Goal: Find contact information: Find contact information

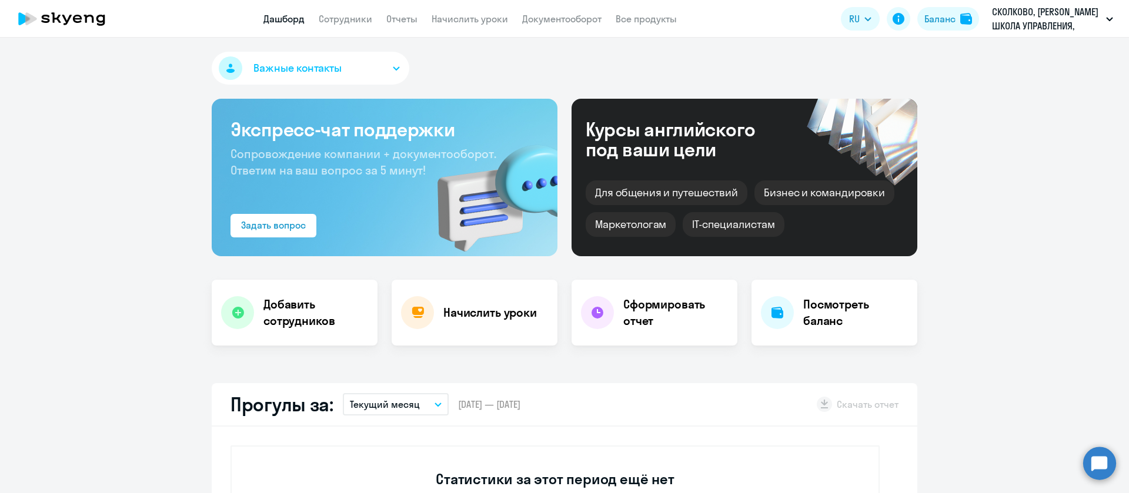
click at [340, 11] on app-header "Дашборд Сотрудники Отчеты Начислить уроки Документооборот Все продукты Дашборд …" at bounding box center [564, 19] width 1129 height 38
click at [342, 21] on link "Сотрудники" at bounding box center [345, 19] width 53 height 12
select select "30"
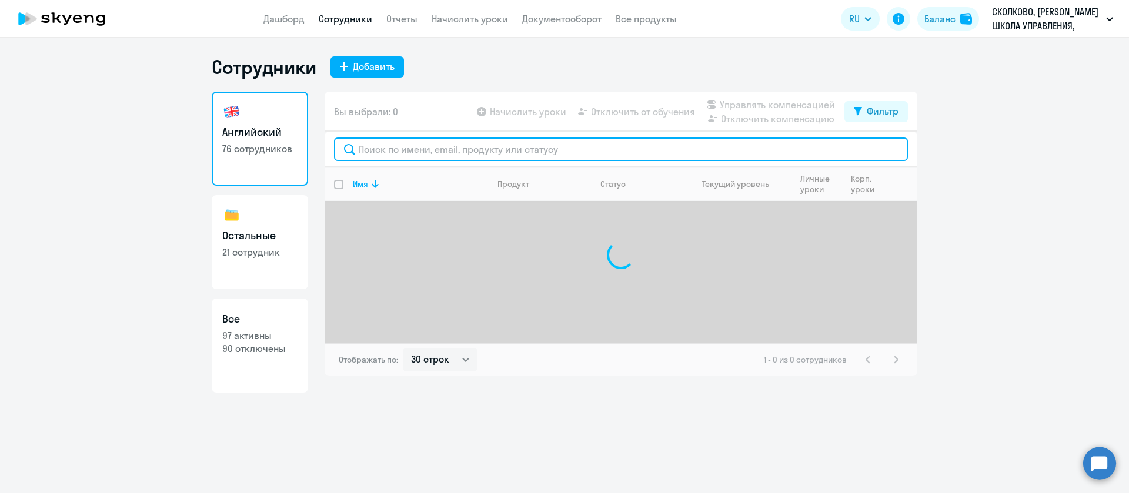
click at [451, 146] on input "text" at bounding box center [621, 150] width 574 height 24
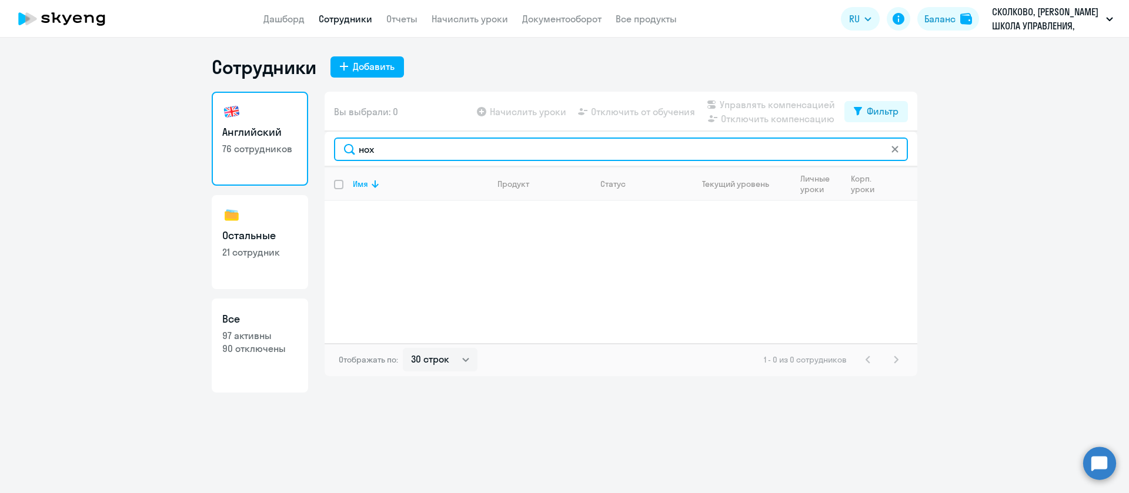
drag, startPoint x: 389, startPoint y: 145, endPoint x: 297, endPoint y: 165, distance: 93.7
click at [293, 144] on div "Английский 76 сотрудников Остальные 21 сотрудник Все 97 активны 90 отключены Вы…" at bounding box center [564, 242] width 705 height 301
type input "стел"
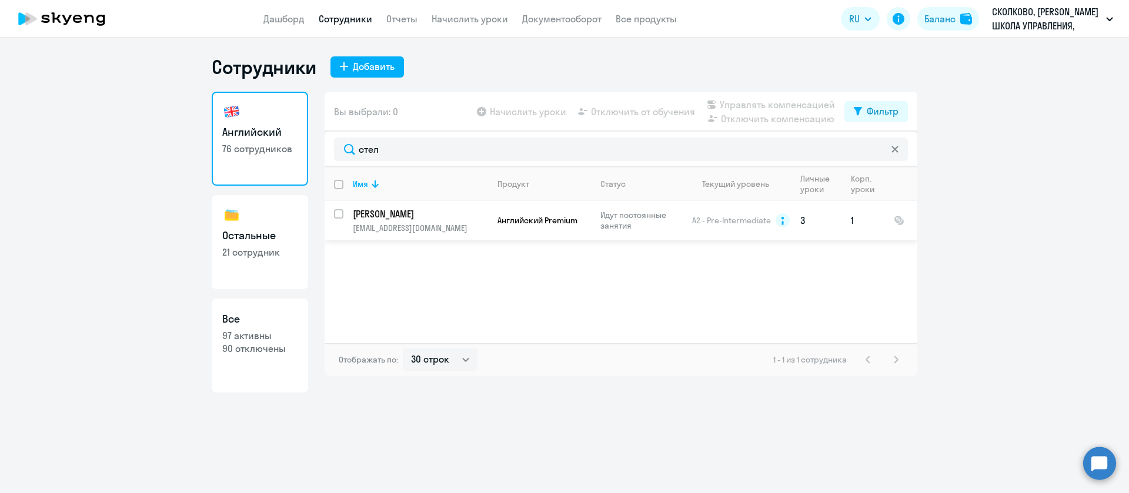
click at [363, 225] on p "[EMAIL_ADDRESS][DOMAIN_NAME]" at bounding box center [420, 228] width 135 height 11
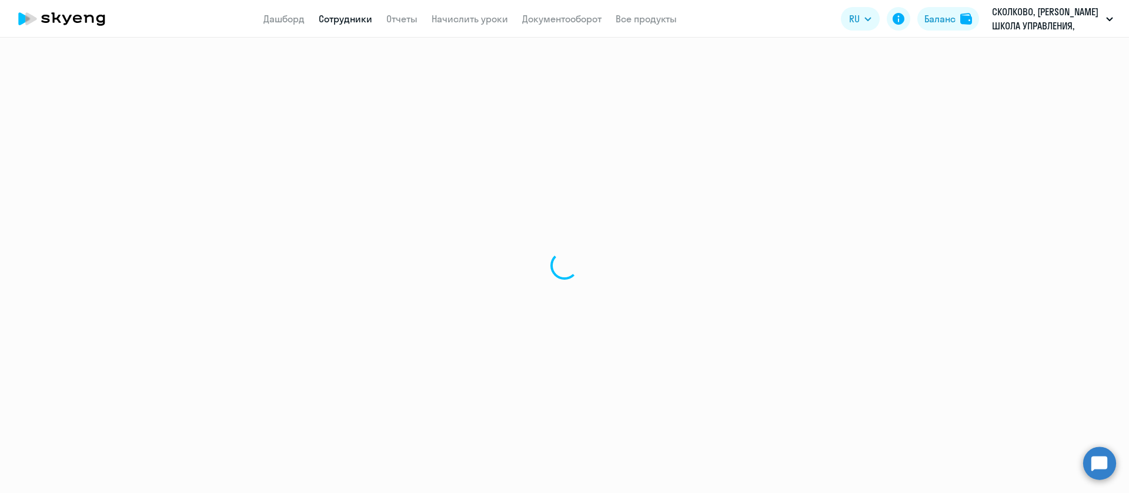
select select "english"
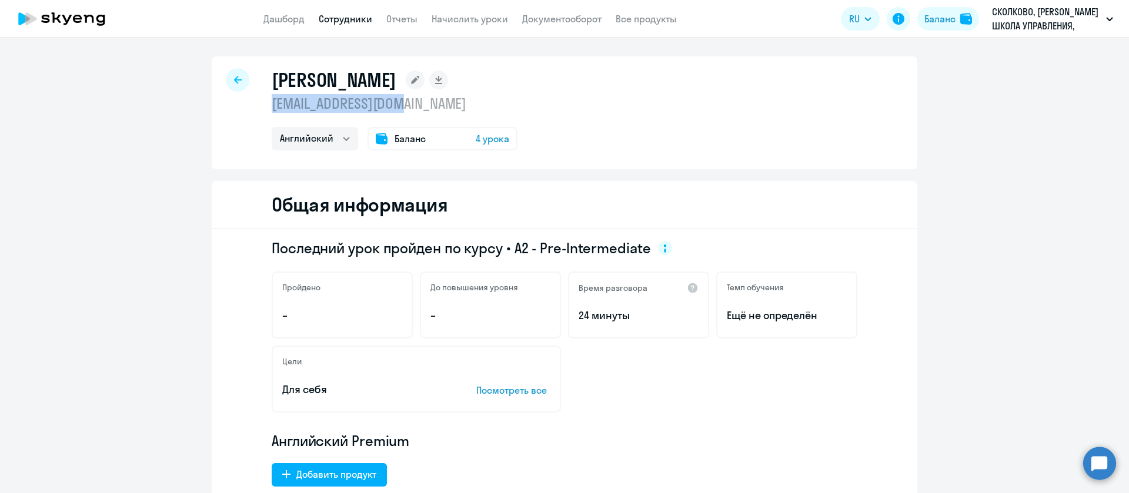
drag, startPoint x: 416, startPoint y: 103, endPoint x: 263, endPoint y: 103, distance: 152.8
click at [263, 103] on div "[PERSON_NAME] [EMAIL_ADDRESS][DOMAIN_NAME] Английский Баланс 4 урока" at bounding box center [564, 112] width 705 height 113
copy p "[EMAIL_ADDRESS][DOMAIN_NAME]"
